Goal: Task Accomplishment & Management: Complete application form

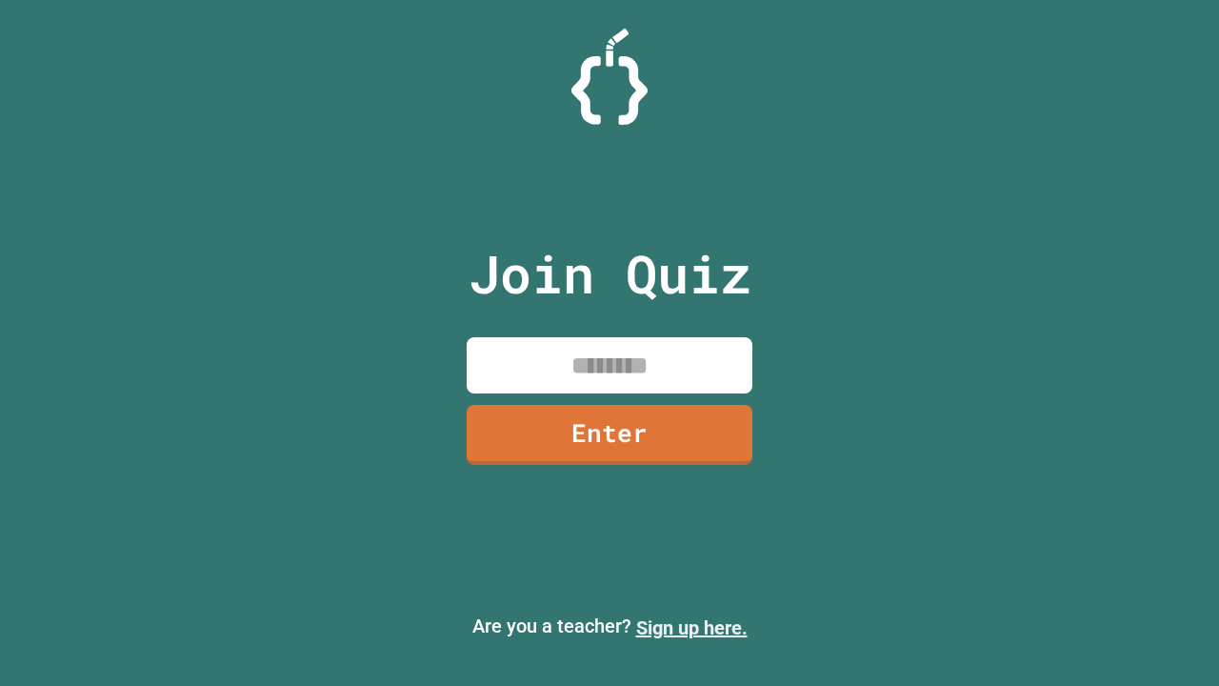
click at [683, 627] on link "Sign up here." at bounding box center [691, 627] width 111 height 23
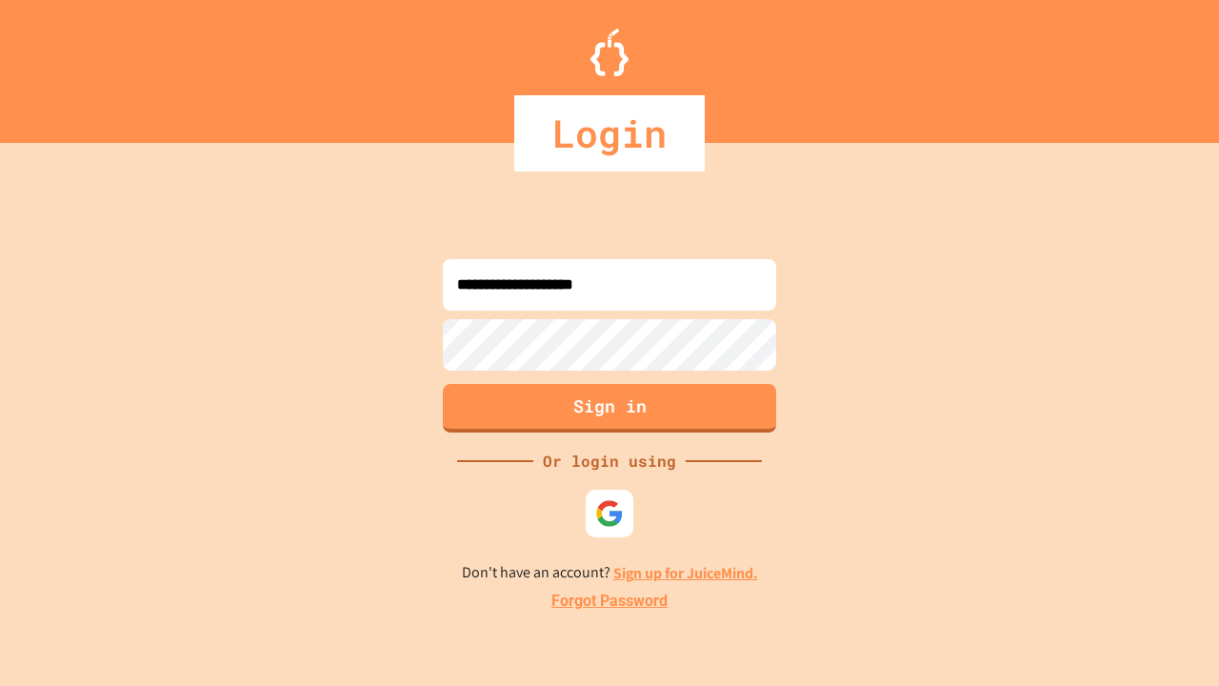
type input "**********"
